Goal: Check status: Check status

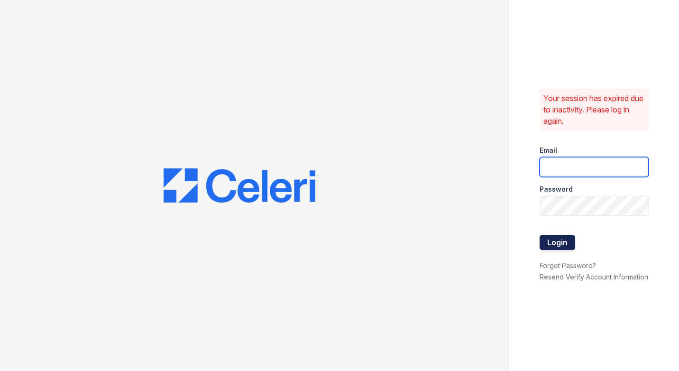
type input "polocommons@dlhproperties.net"
click at [544, 235] on button "Login" at bounding box center [558, 242] width 36 height 15
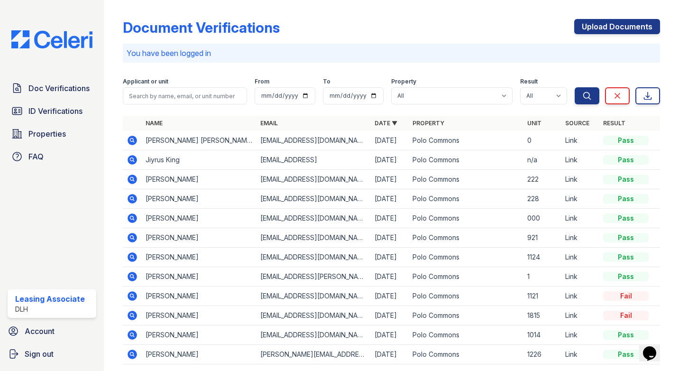
click at [133, 139] on icon at bounding box center [132, 140] width 11 height 11
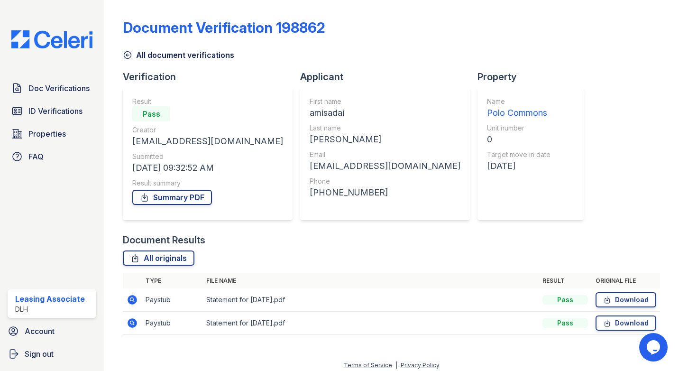
click at [133, 300] on icon at bounding box center [132, 299] width 11 height 11
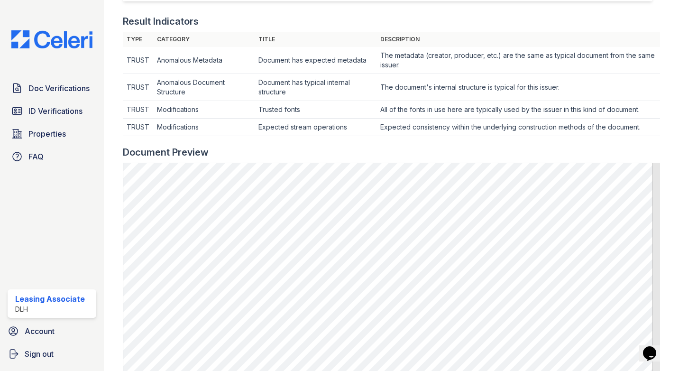
scroll to position [285, 0]
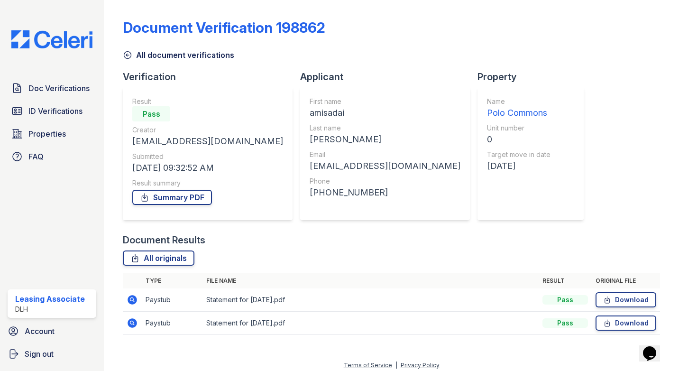
click at [144, 294] on td "Paystub" at bounding box center [172, 299] width 61 height 23
click at [131, 299] on icon at bounding box center [131, 299] width 2 height 2
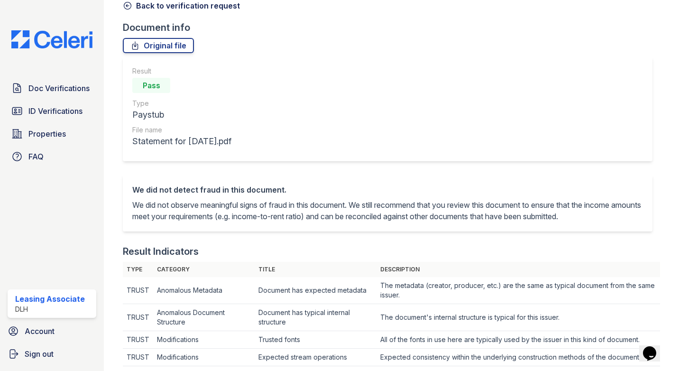
scroll to position [285, 0]
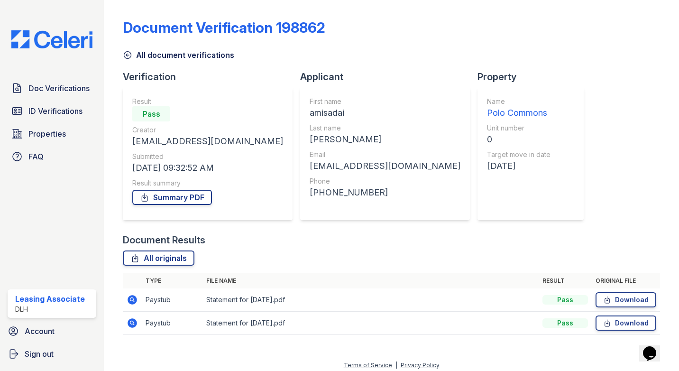
click at [132, 323] on icon at bounding box center [131, 322] width 2 height 2
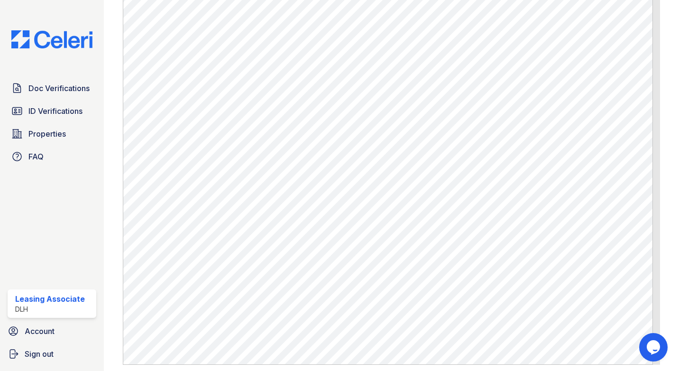
scroll to position [474, 0]
